Goal: Task Accomplishment & Management: Use online tool/utility

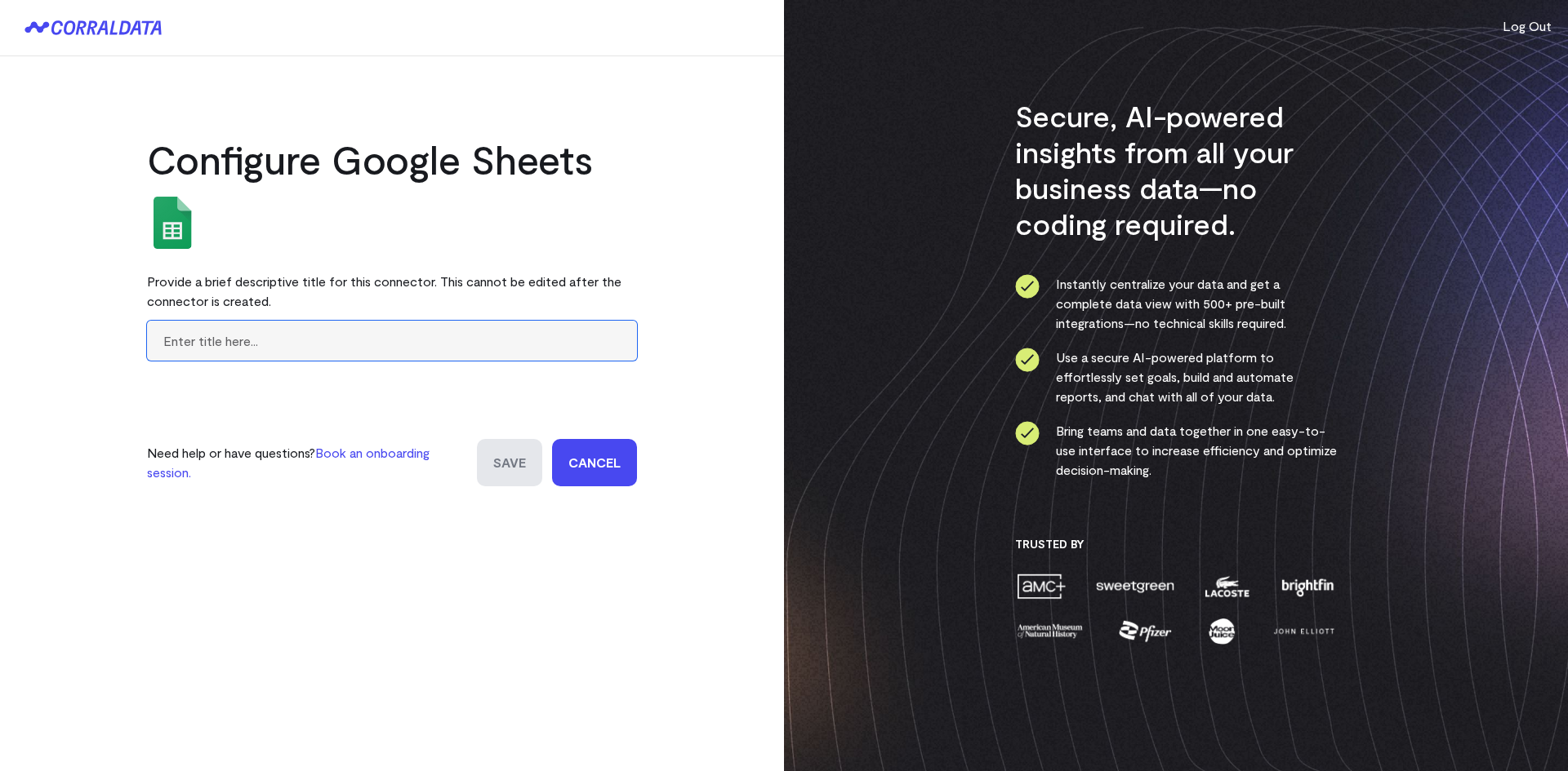
click at [359, 342] on input "text" at bounding box center [392, 341] width 490 height 40
type input "Provider Role Classification"
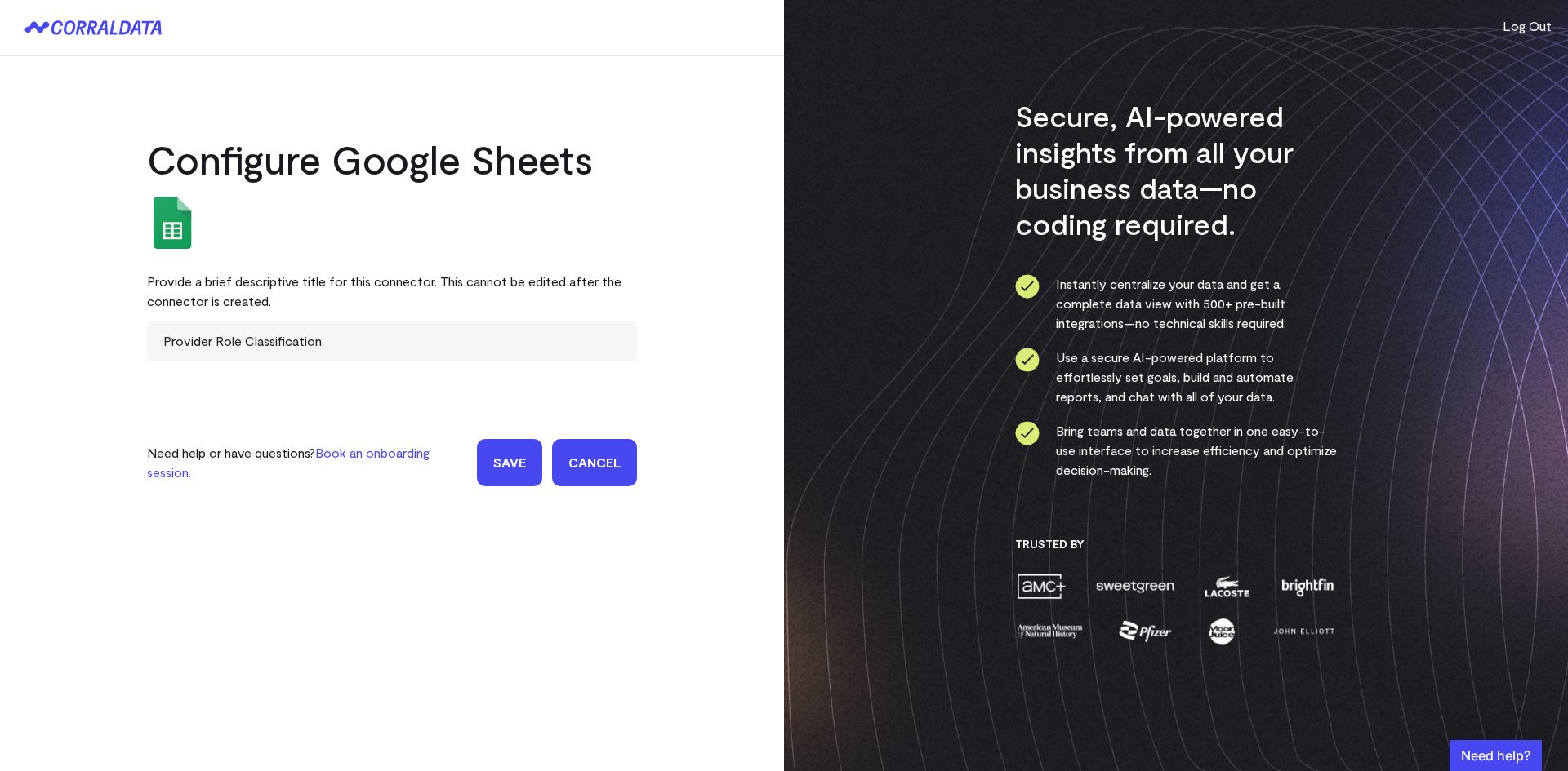
click at [507, 454] on input "Save" at bounding box center [509, 462] width 65 height 47
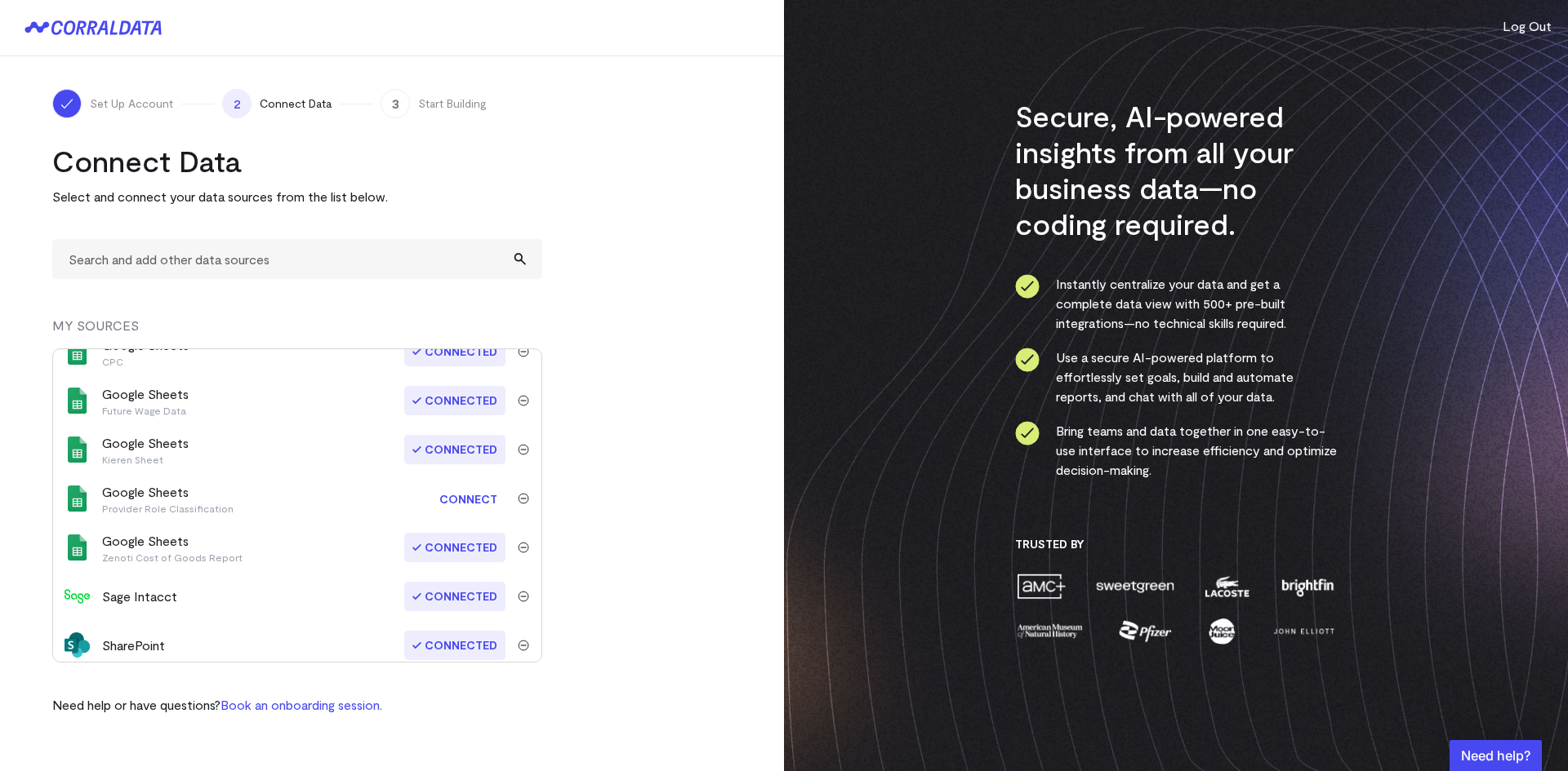
scroll to position [764, 0]
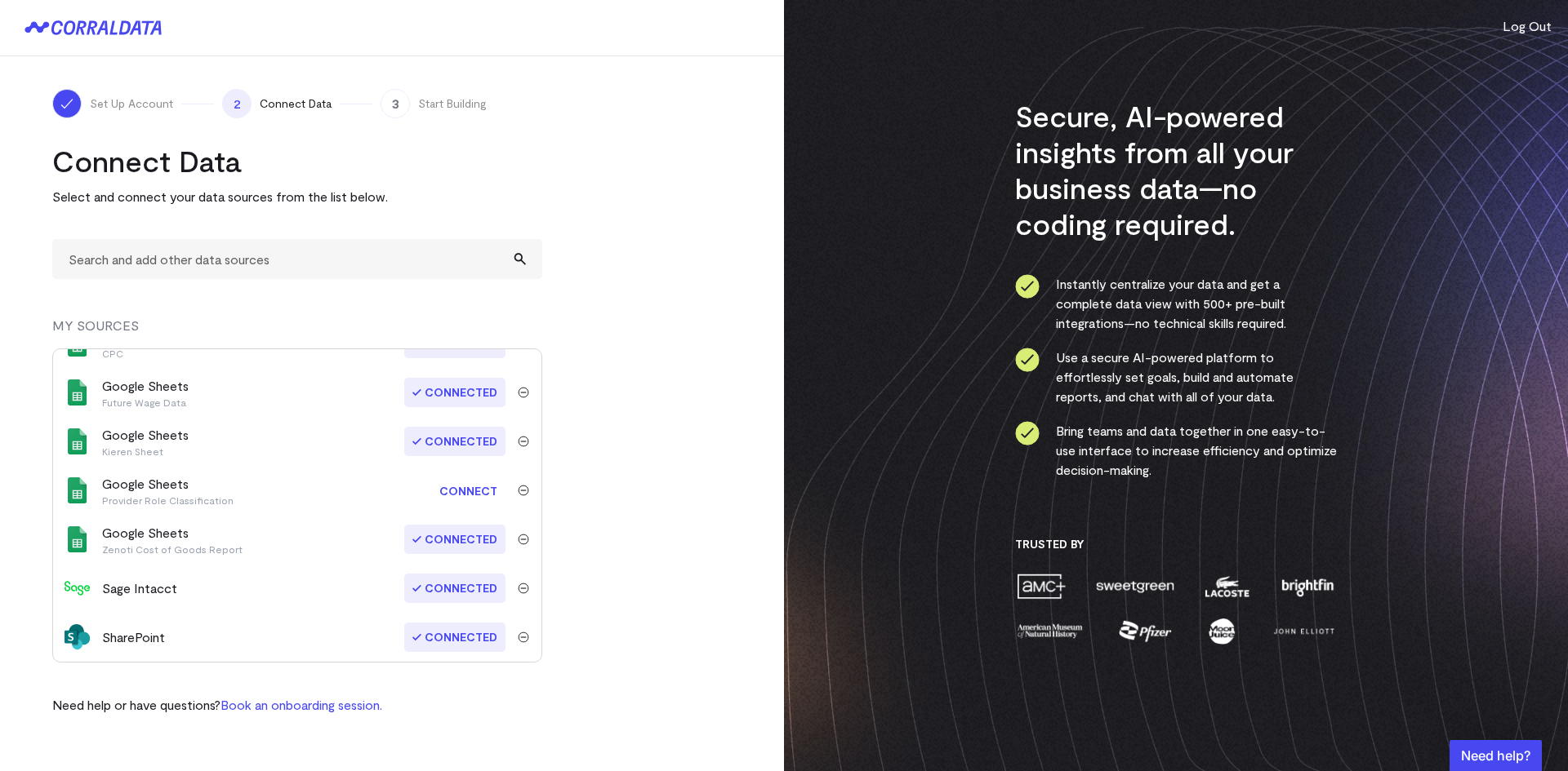
click at [465, 491] on link "Connect" at bounding box center [468, 491] width 75 height 30
